Goal: Task Accomplishment & Management: Use online tool/utility

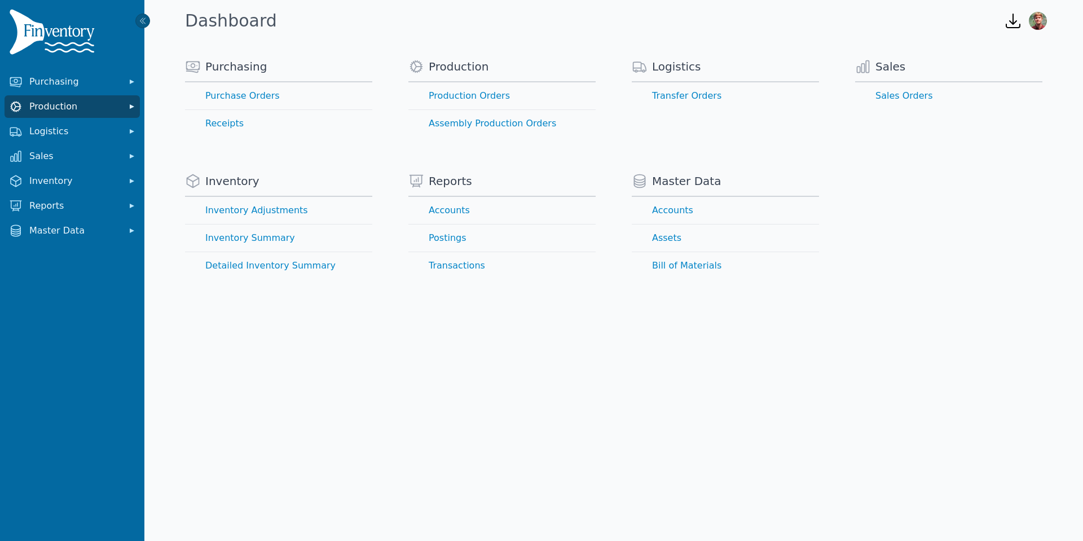
click at [73, 104] on span "Production" at bounding box center [74, 107] width 90 height 14
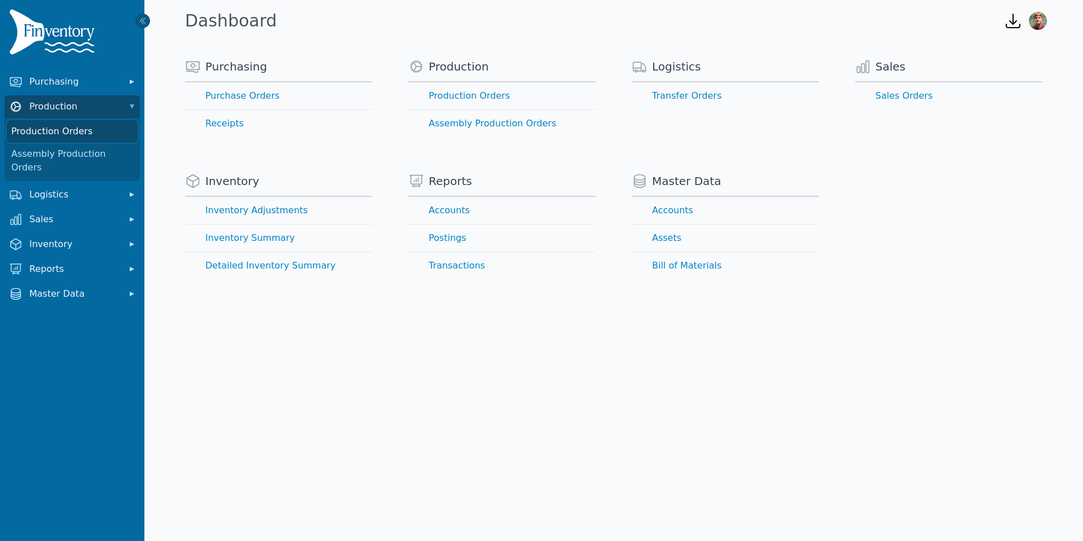
click at [106, 130] on link "Production Orders" at bounding box center [72, 131] width 131 height 23
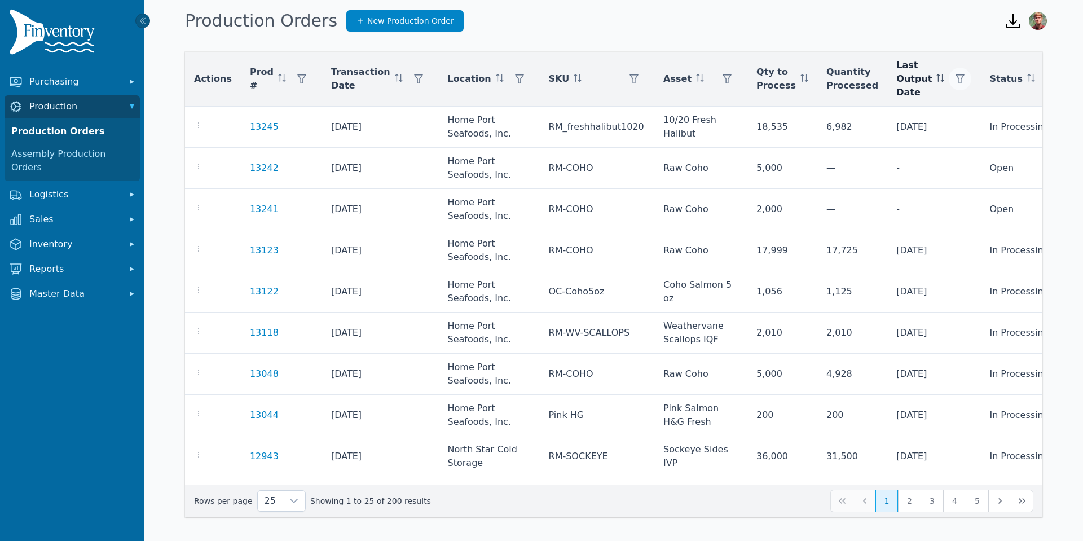
click at [949, 79] on button "button" at bounding box center [960, 79] width 23 height 23
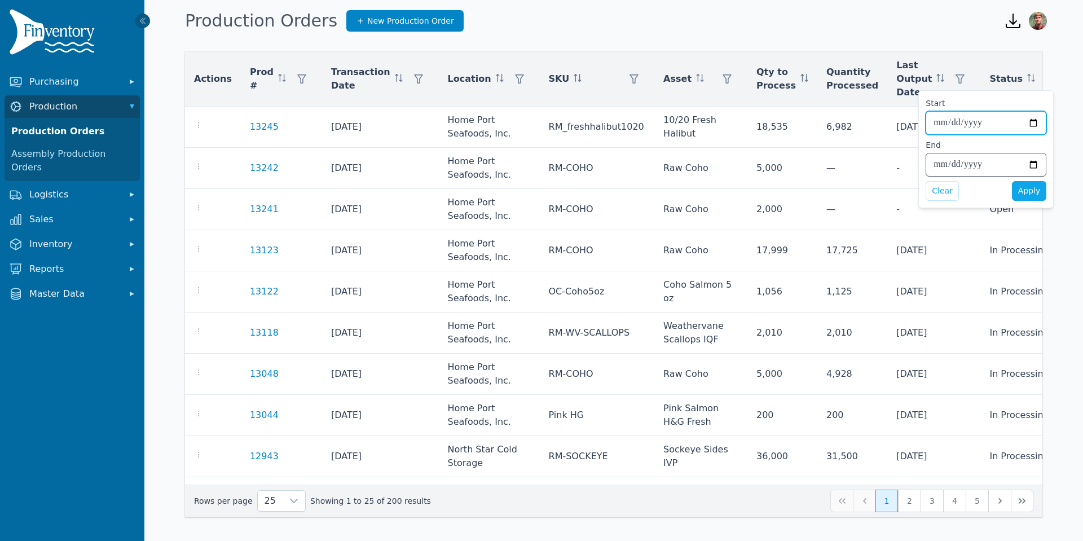
click at [1029, 120] on input "Start" at bounding box center [987, 123] width 120 height 23
type input "**********"
click at [1022, 188] on span "Apply" at bounding box center [1030, 191] width 23 height 12
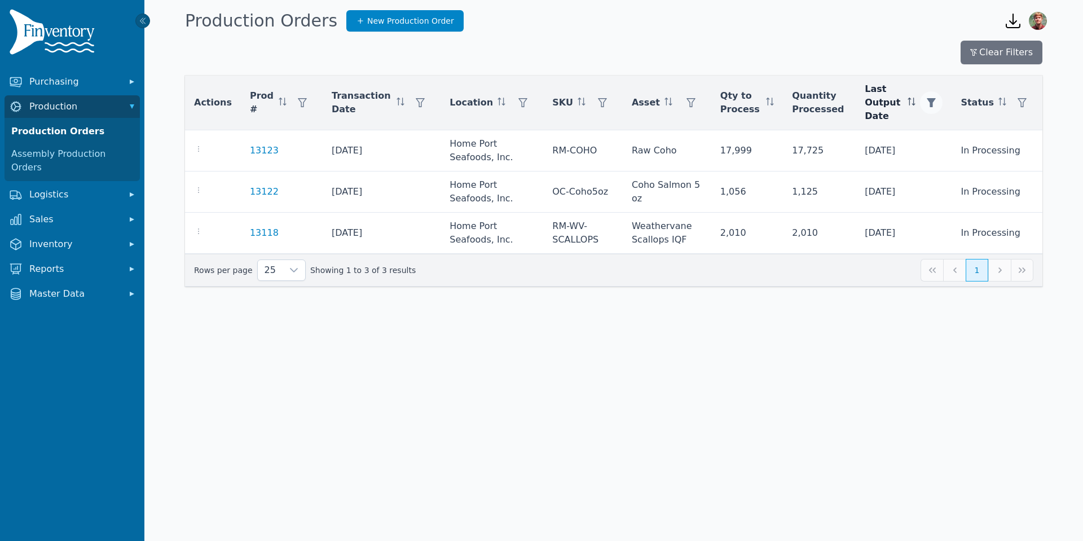
click at [936, 103] on icon "button" at bounding box center [931, 102] width 9 height 9
click at [947, 204] on div "**********" at bounding box center [994, 173] width 135 height 118
click at [948, 212] on button "Clear" at bounding box center [950, 215] width 33 height 20
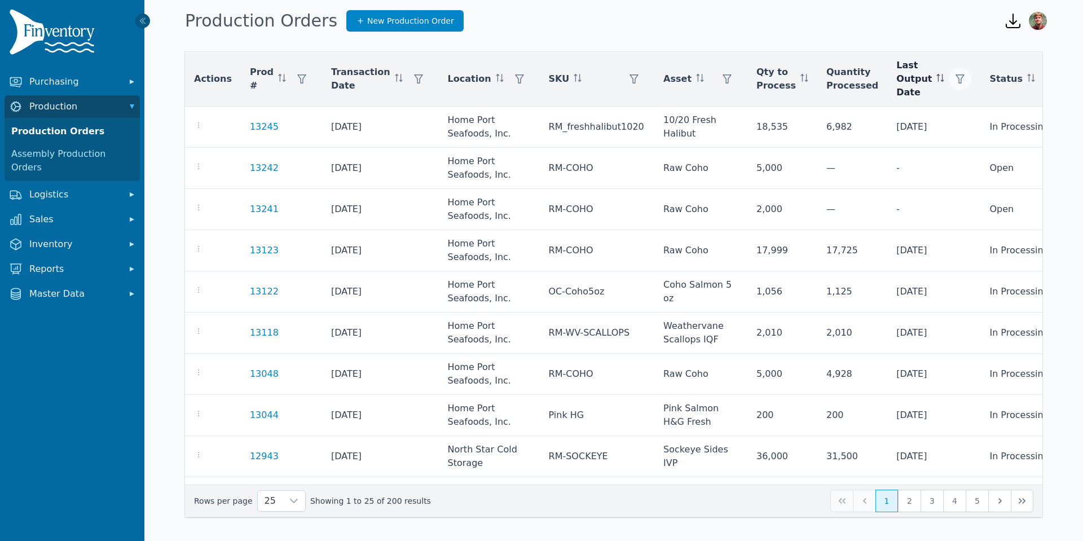
click at [949, 80] on button "button" at bounding box center [960, 79] width 23 height 23
click at [1037, 124] on input "Start" at bounding box center [987, 123] width 120 height 23
type input "**********"
click at [1029, 196] on span "Apply" at bounding box center [1030, 191] width 23 height 12
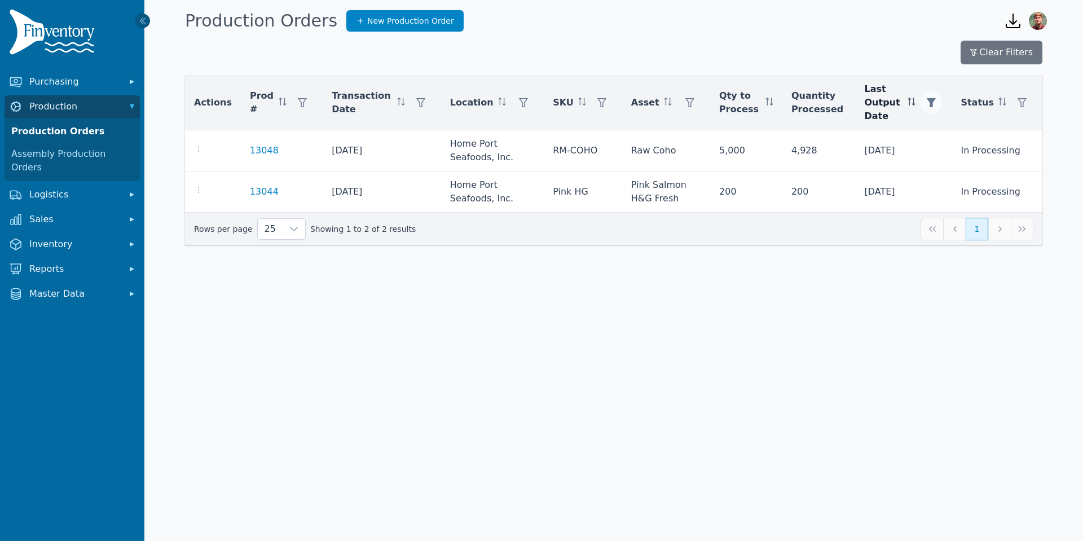
click at [937, 103] on icon "button" at bounding box center [932, 102] width 9 height 9
click at [947, 206] on button "Clear" at bounding box center [950, 215] width 33 height 20
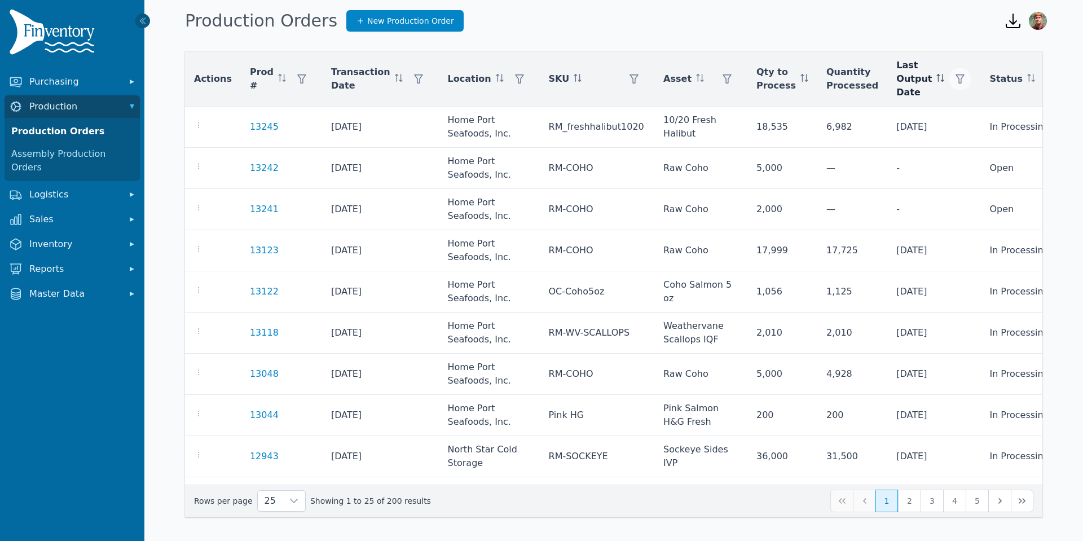
click at [956, 81] on icon "button" at bounding box center [960, 78] width 9 height 9
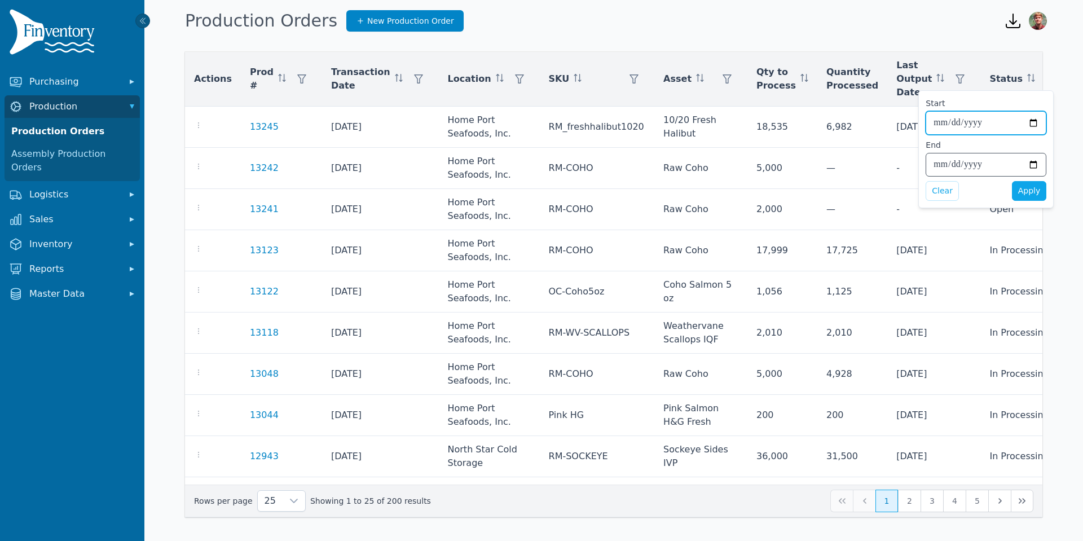
click at [1035, 122] on input "Start" at bounding box center [987, 123] width 120 height 23
type input "**********"
click at [1023, 188] on span "Apply" at bounding box center [1030, 191] width 23 height 12
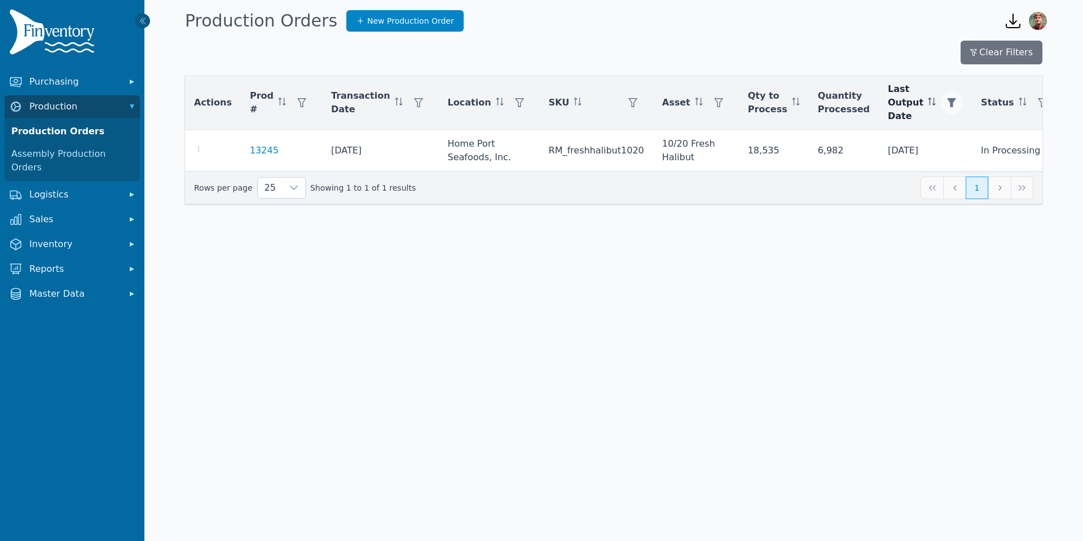
click at [942, 95] on button "button" at bounding box center [952, 102] width 23 height 23
click at [957, 211] on button "Clear" at bounding box center [950, 215] width 33 height 20
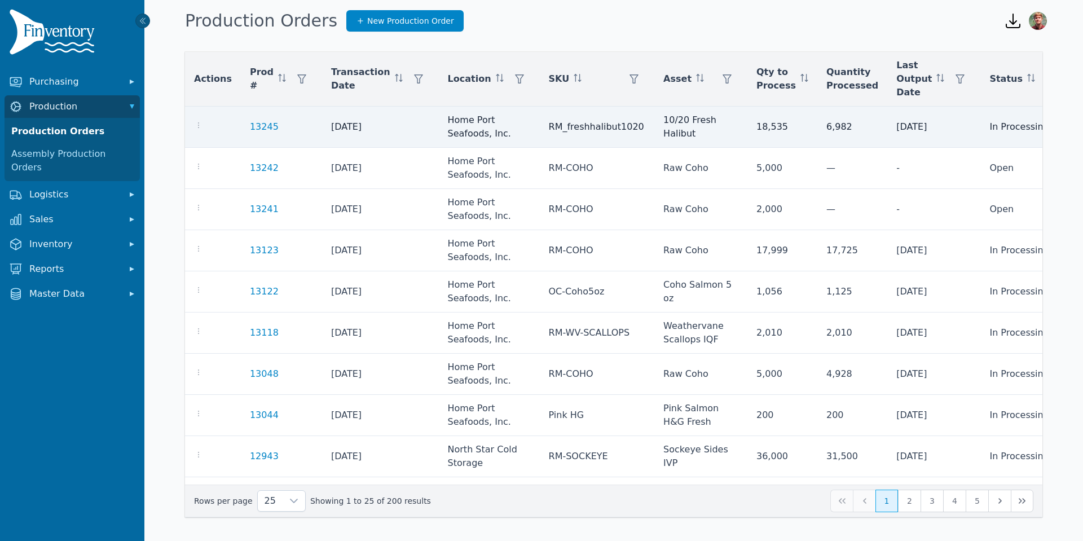
click at [265, 124] on td "13245" at bounding box center [281, 127] width 81 height 41
click at [258, 124] on link "13245" at bounding box center [264, 126] width 29 height 11
